Goal: Transaction & Acquisition: Purchase product/service

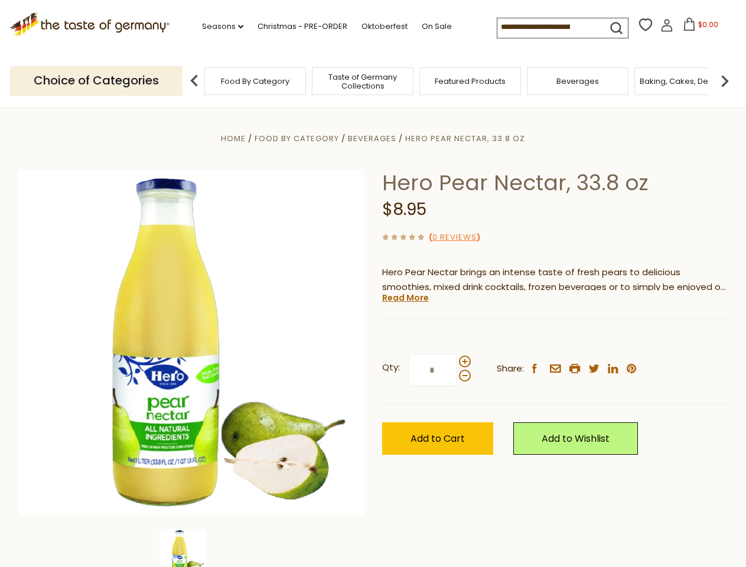
click at [373, 283] on div "Home Food By Category [GEOGRAPHIC_DATA] Hero Pear Nectar, 33.8 oz Hero Pear Nec…" at bounding box center [373, 358] width 726 height 455
click at [218, 27] on link "Seasons dropdown_arrow" at bounding box center [222, 26] width 41 height 13
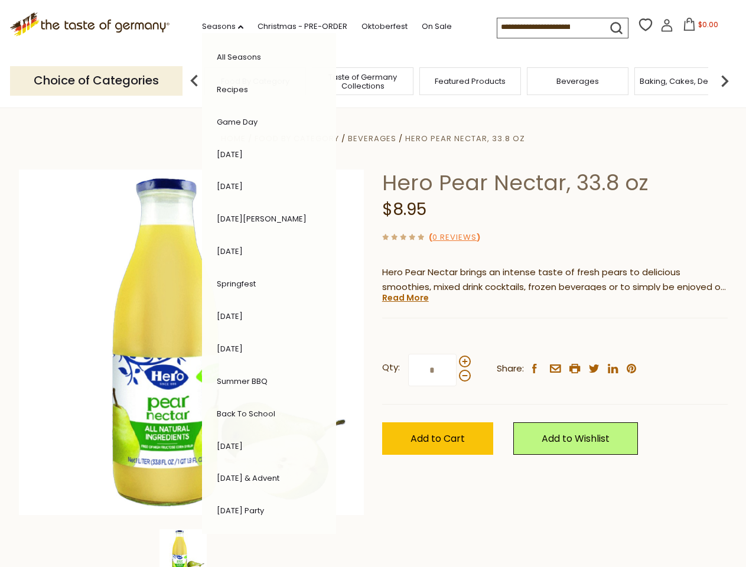
click at [698, 28] on span "$0.00" at bounding box center [708, 24] width 20 height 10
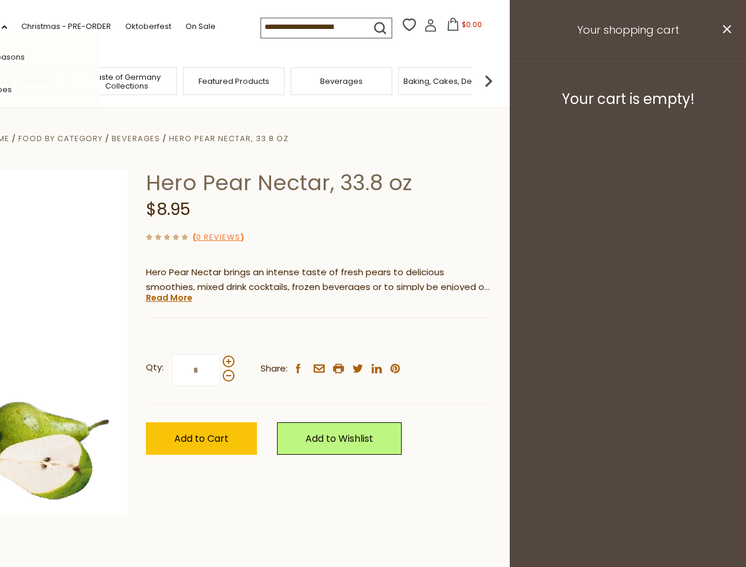
click at [100, 80] on div "All Seasons Recipes Game Day [DATE] [DATE] [DATE][PERSON_NAME] [DATE] Springfes…" at bounding box center [33, 283] width 134 height 501
click at [500, 80] on img at bounding box center [488, 81] width 24 height 24
click at [373, 337] on div "Qty: * Share: facebook email printer twitter linkedin pinterest" at bounding box center [318, 370] width 345 height 68
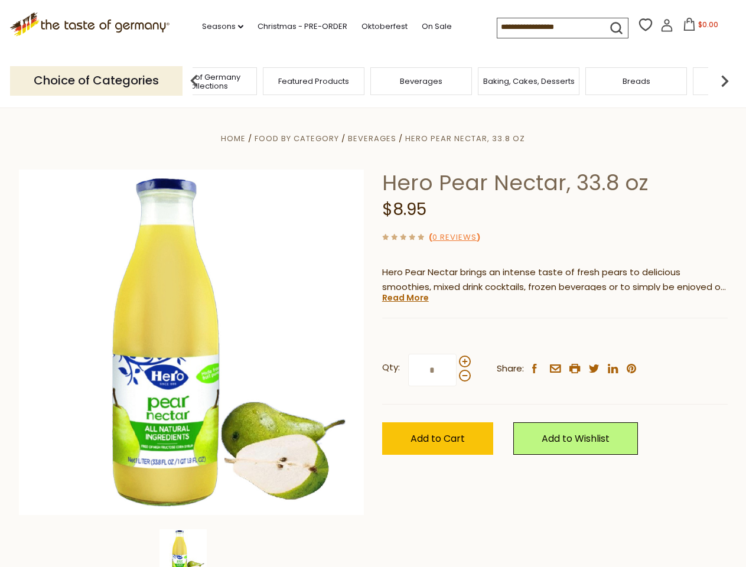
click at [191, 548] on img at bounding box center [182, 552] width 47 height 47
click at [404, 298] on link "Read More" at bounding box center [405, 298] width 47 height 12
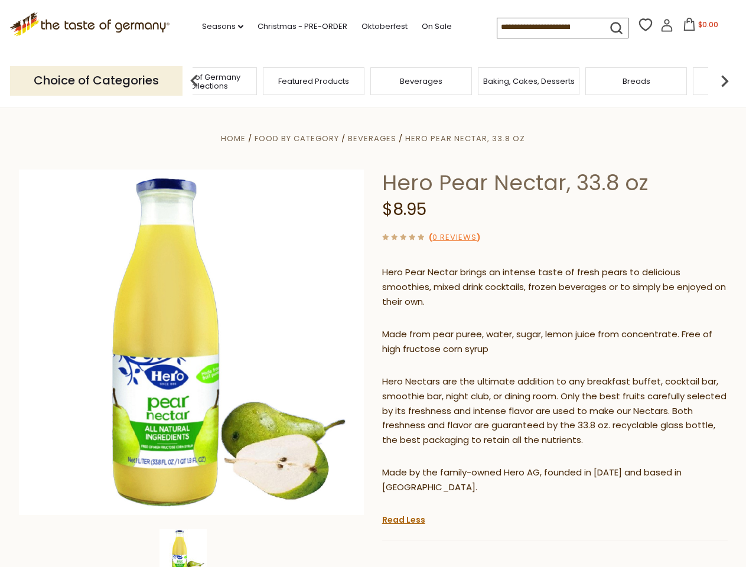
click at [464, 374] on p "Hero Nectars are the ultimate addition to any breakfast buffet, cocktail bar, s…" at bounding box center [554, 411] width 345 height 74
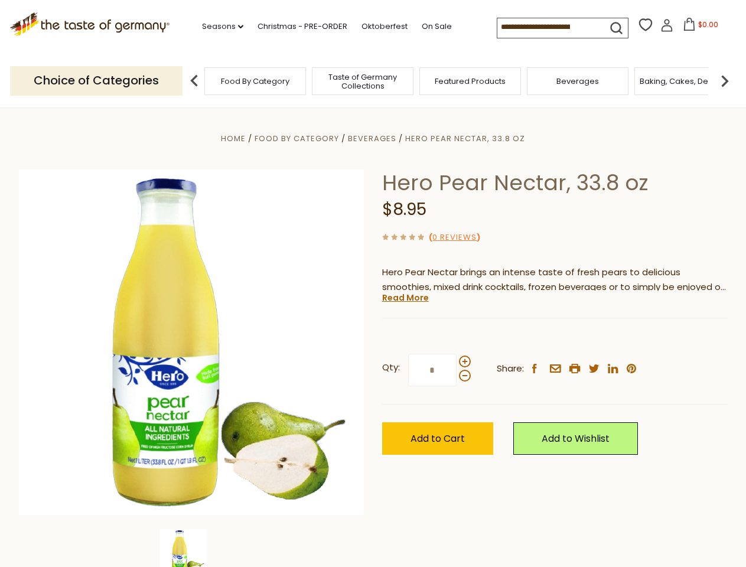
click at [373, 283] on div "Home Food By Category [GEOGRAPHIC_DATA] Hero Pear Nectar, 33.8 oz Hero Pear Nec…" at bounding box center [373, 358] width 726 height 455
click at [218, 27] on link "Seasons dropdown_arrow" at bounding box center [222, 26] width 41 height 13
click at [698, 28] on span "$0.00" at bounding box center [708, 24] width 20 height 10
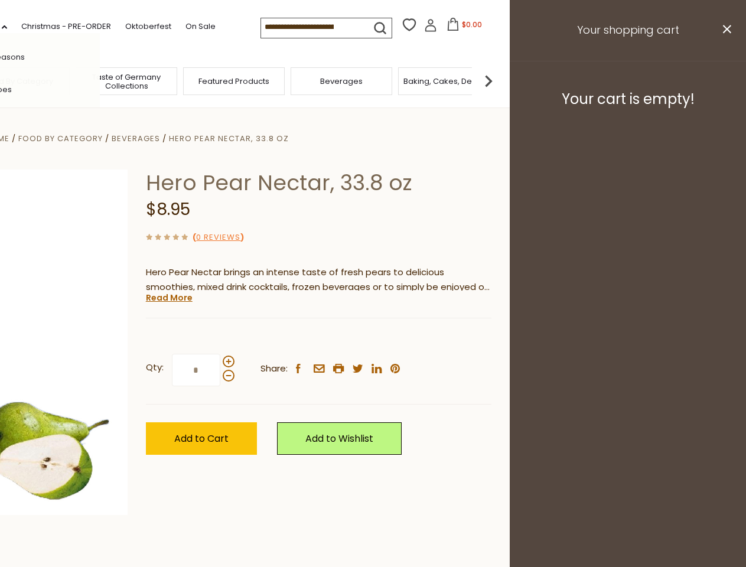
click at [100, 80] on div "All Seasons Recipes Game Day [DATE] [DATE] [DATE][PERSON_NAME] [DATE] Springfes…" at bounding box center [33, 283] width 134 height 501
click at [500, 80] on img at bounding box center [488, 81] width 24 height 24
click at [373, 337] on div "Qty: * Share: facebook email printer twitter linkedin pinterest" at bounding box center [318, 370] width 345 height 68
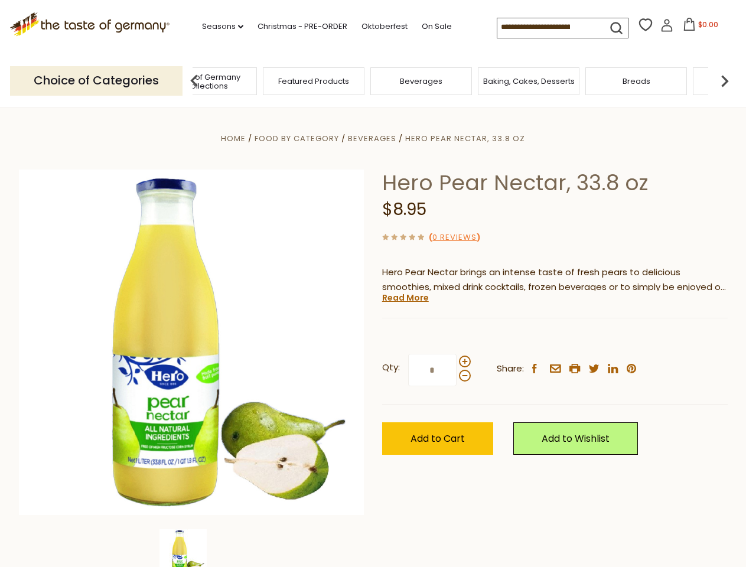
click at [191, 548] on img at bounding box center [182, 552] width 47 height 47
click at [404, 298] on link "Read More" at bounding box center [405, 298] width 47 height 12
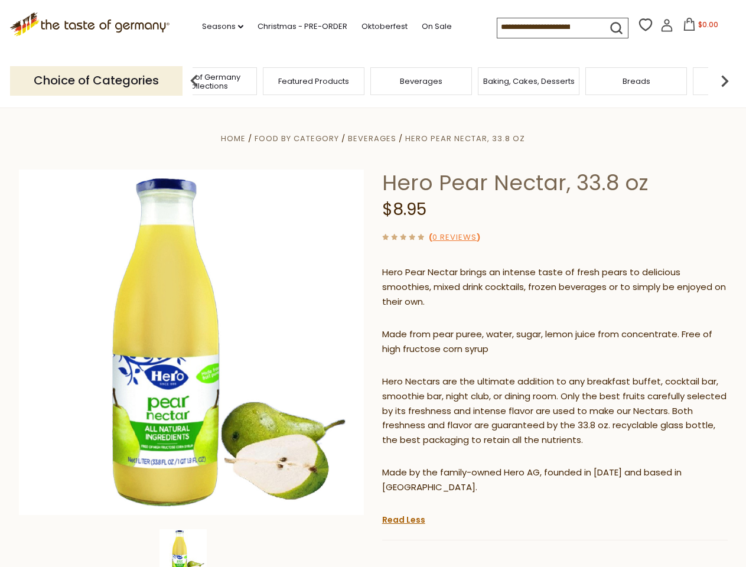
click at [464, 374] on p "Hero Nectars are the ultimate addition to any breakfast buffet, cocktail bar, s…" at bounding box center [554, 411] width 345 height 74
